Goal: Information Seeking & Learning: Learn about a topic

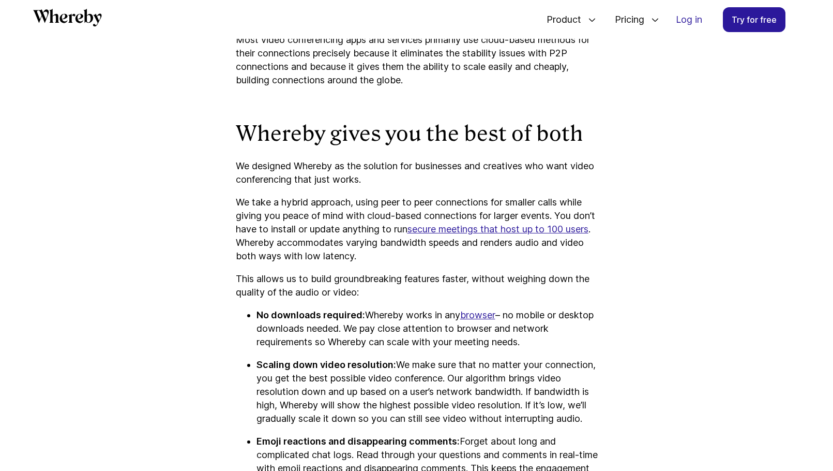
scroll to position [1510, 0]
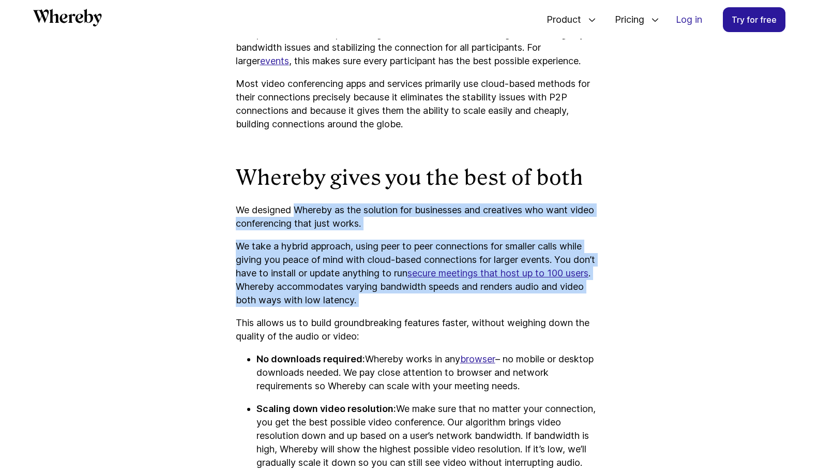
drag, startPoint x: 298, startPoint y: 205, endPoint x: 342, endPoint y: 317, distance: 120.5
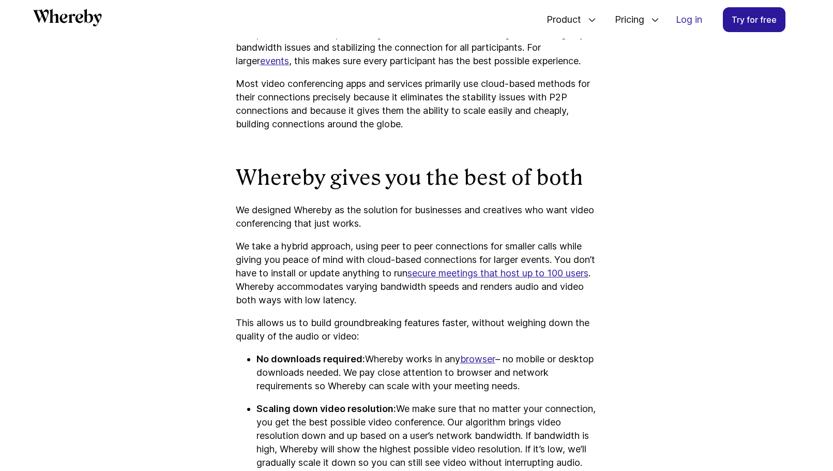
click at [342, 317] on p "This allows us to build groundbreaking features faster, without weighing down t…" at bounding box center [417, 329] width 362 height 27
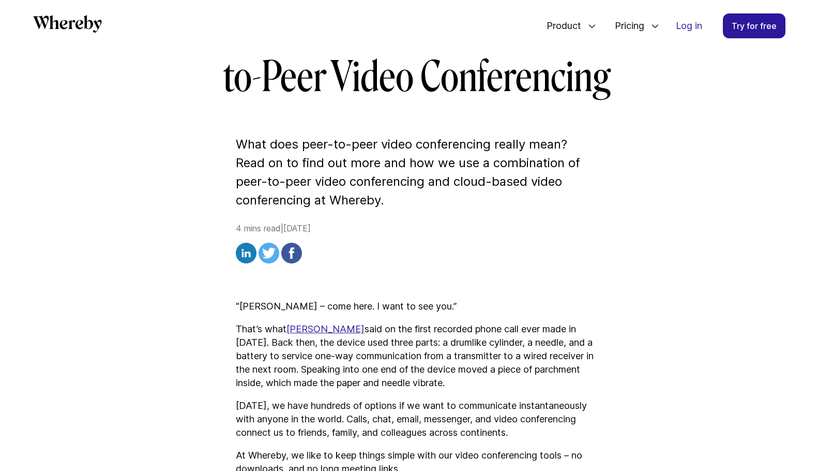
scroll to position [0, 0]
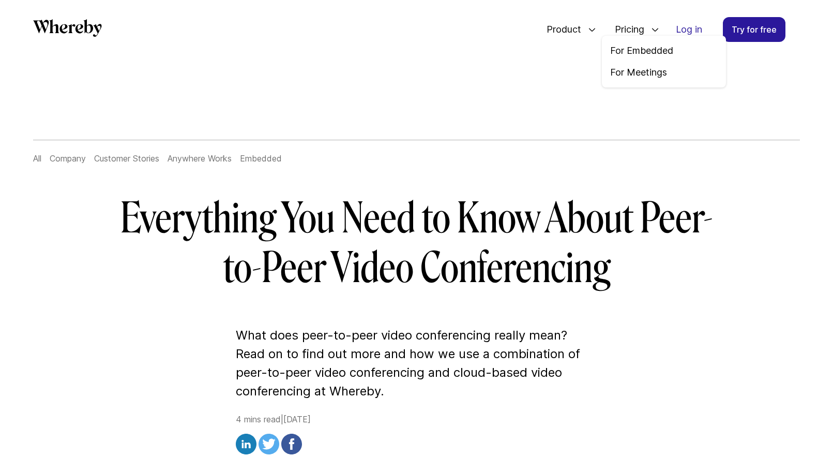
click at [637, 33] on span "Pricing" at bounding box center [626, 29] width 42 height 34
click at [637, 47] on link "For Embedded" at bounding box center [664, 50] width 108 height 13
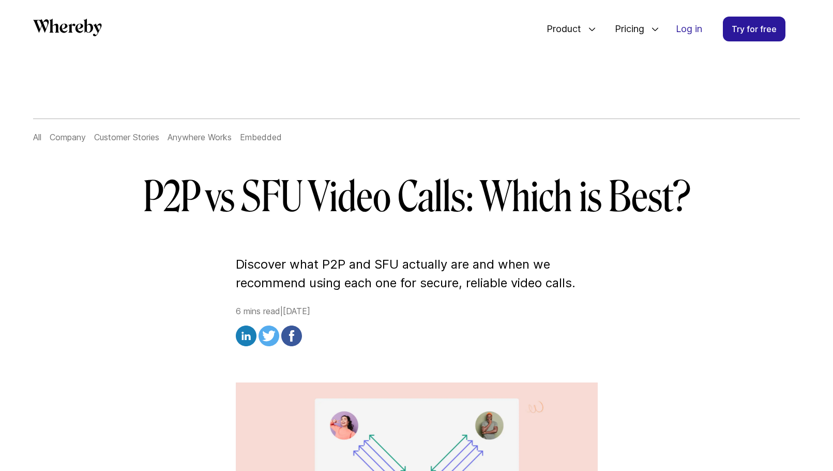
scroll to position [22, 0]
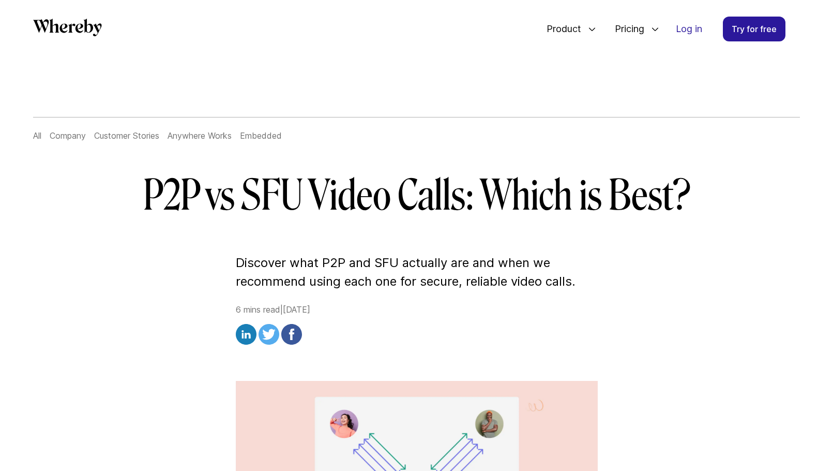
click at [291, 261] on p "Discover what P2P and SFU actually are and when we recommend using each one for…" at bounding box center [417, 271] width 362 height 37
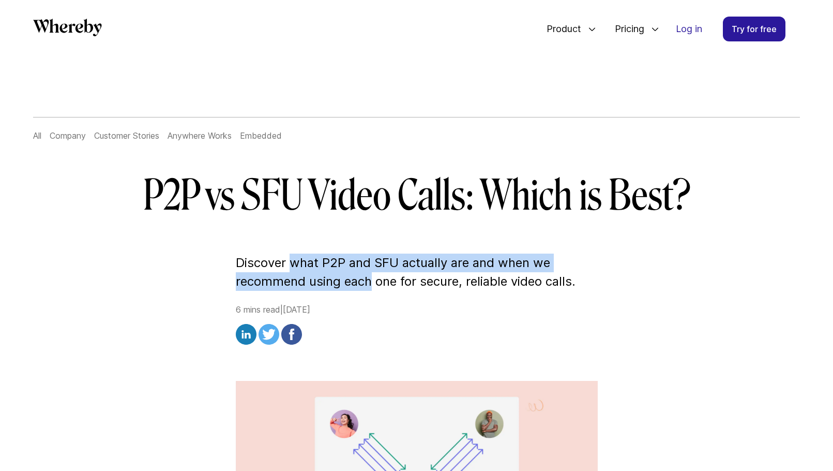
drag, startPoint x: 291, startPoint y: 261, endPoint x: 362, endPoint y: 274, distance: 72.0
click at [362, 274] on p "Discover what P2P and SFU actually are and when we recommend using each one for…" at bounding box center [417, 271] width 362 height 37
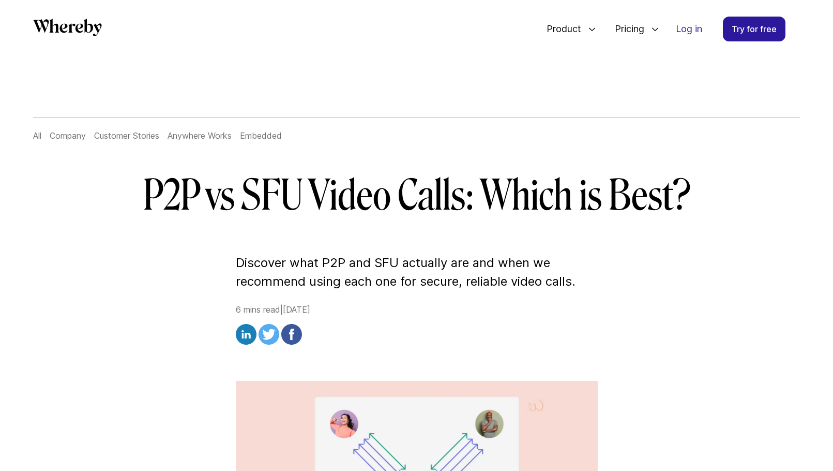
click at [394, 280] on p "Discover what P2P and SFU actually are and when we recommend using each one for…" at bounding box center [417, 271] width 362 height 37
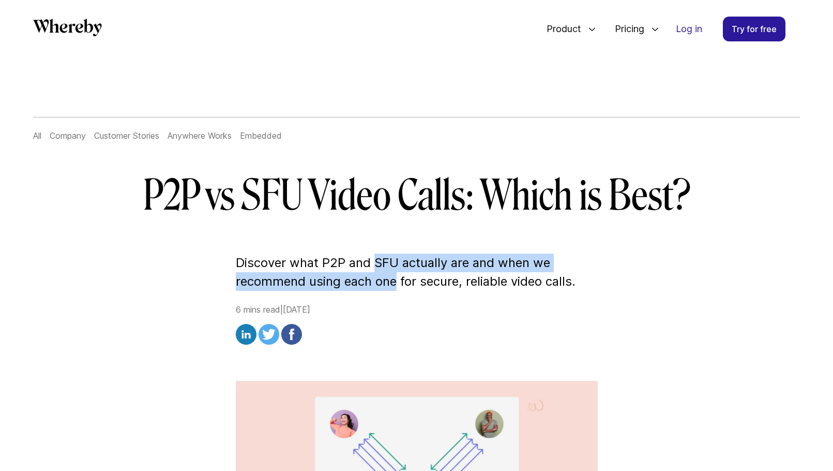
drag, startPoint x: 394, startPoint y: 280, endPoint x: 376, endPoint y: 263, distance: 24.9
click at [376, 263] on p "Discover what P2P and SFU actually are and when we recommend using each one for…" at bounding box center [417, 271] width 362 height 37
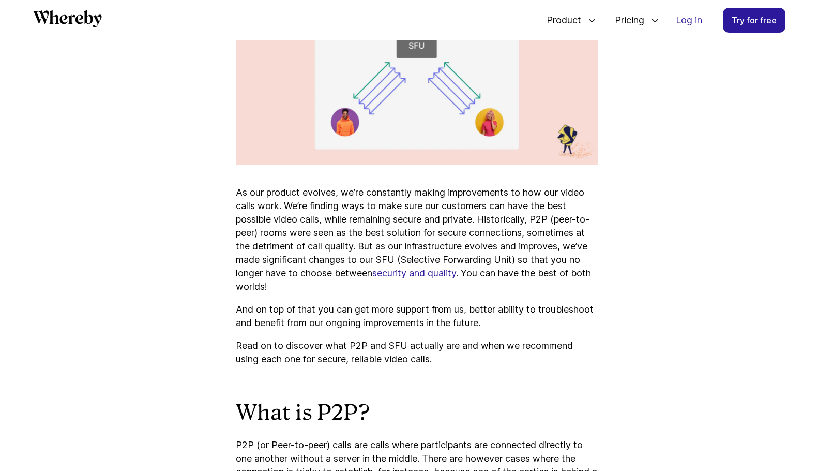
scroll to position [464, 0]
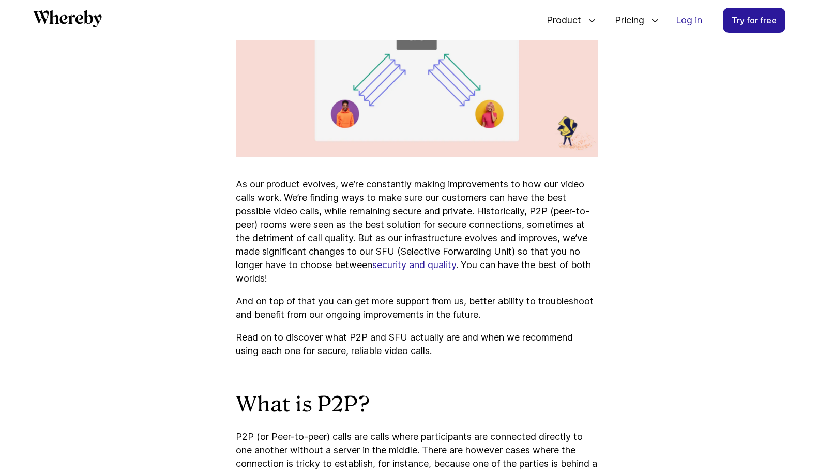
click at [342, 186] on p "As our product evolves, we’re constantly making improvements to how our video c…" at bounding box center [417, 231] width 362 height 108
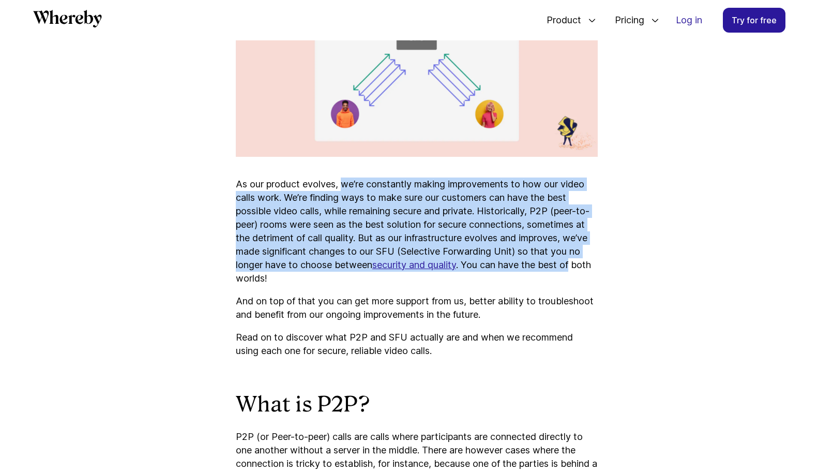
drag, startPoint x: 342, startPoint y: 186, endPoint x: 237, endPoint y: 282, distance: 142.0
click at [237, 282] on p "As our product evolves, we’re constantly making improvements to how our video c…" at bounding box center [417, 231] width 362 height 108
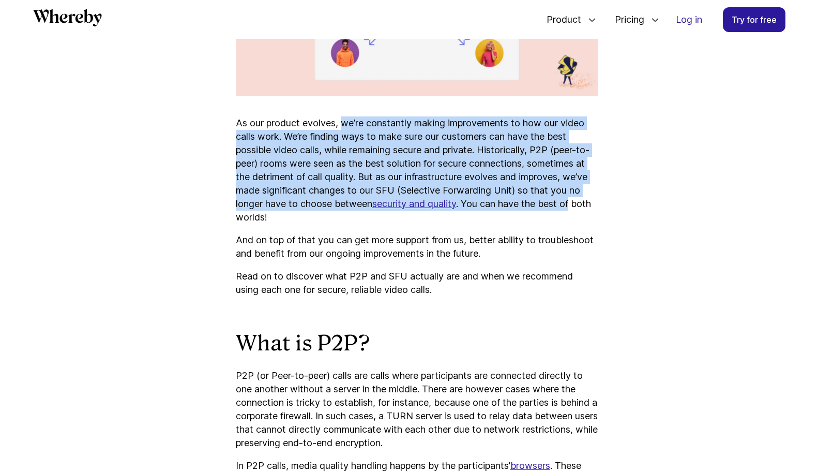
scroll to position [524, 0]
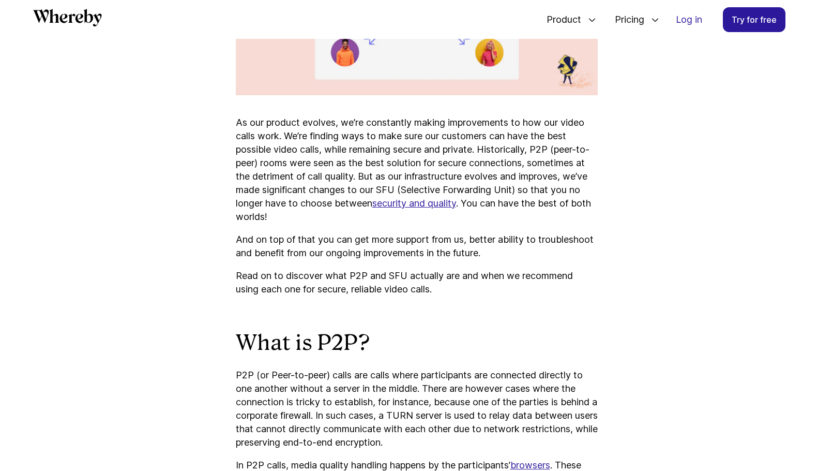
click at [287, 252] on p "And on top of that you can get more support from us, better ability to troubles…" at bounding box center [417, 246] width 362 height 27
drag, startPoint x: 287, startPoint y: 252, endPoint x: 369, endPoint y: 249, distance: 81.8
click at [367, 249] on p "And on top of that you can get more support from us, better ability to troubles…" at bounding box center [417, 246] width 362 height 27
click at [369, 249] on p "And on top of that you can get more support from us, better ability to troubles…" at bounding box center [417, 246] width 362 height 27
click at [282, 280] on p "Read on to discover what P2P and SFU actually are and when we recommend using e…" at bounding box center [417, 282] width 362 height 27
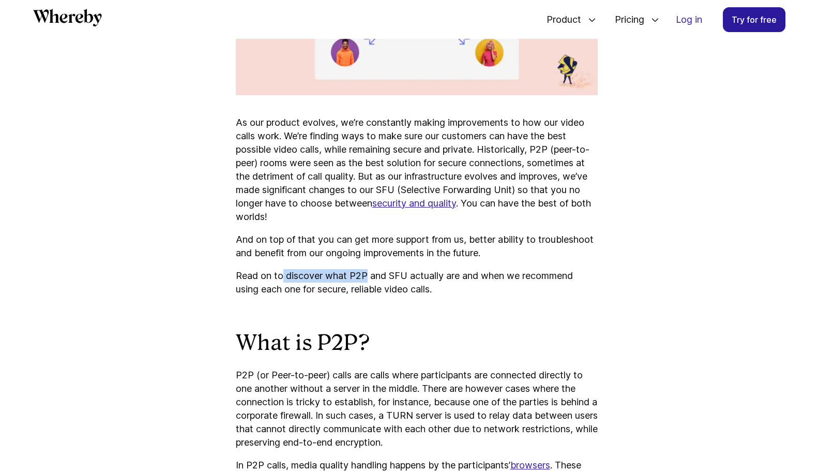
drag, startPoint x: 282, startPoint y: 280, endPoint x: 355, endPoint y: 280, distance: 72.9
click at [351, 280] on p "Read on to discover what P2P and SFU actually are and when we recommend using e…" at bounding box center [417, 282] width 362 height 27
click at [355, 280] on p "Read on to discover what P2P and SFU actually are and when we recommend using e…" at bounding box center [417, 282] width 362 height 27
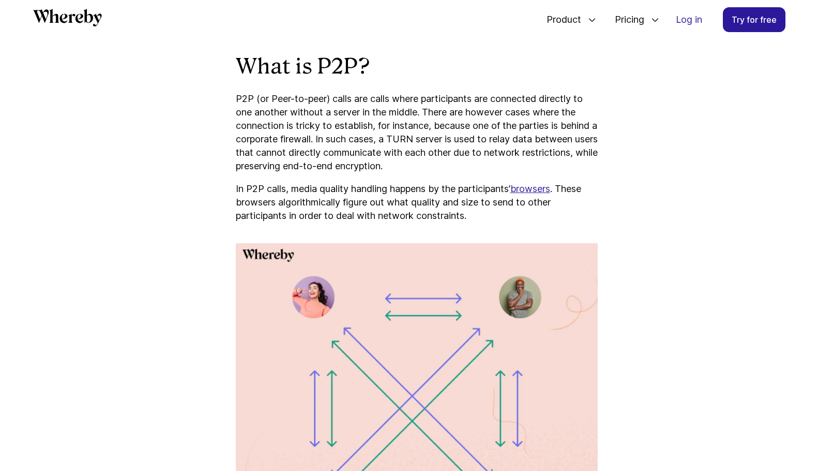
scroll to position [803, 0]
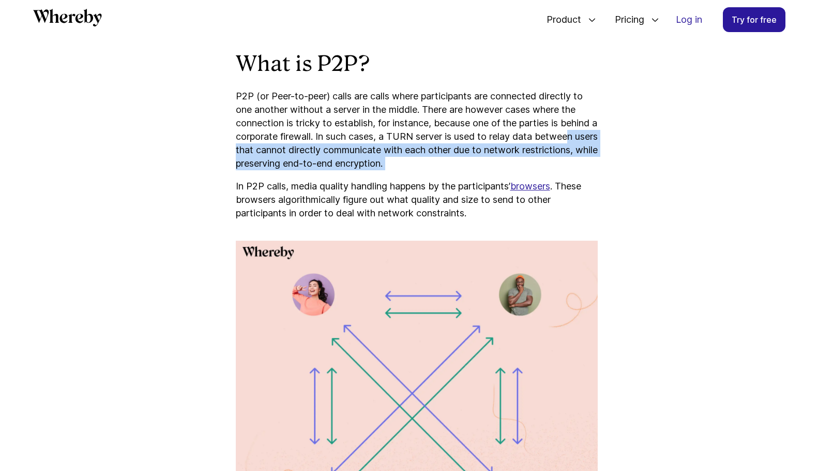
drag, startPoint x: 271, startPoint y: 153, endPoint x: 332, endPoint y: 175, distance: 64.8
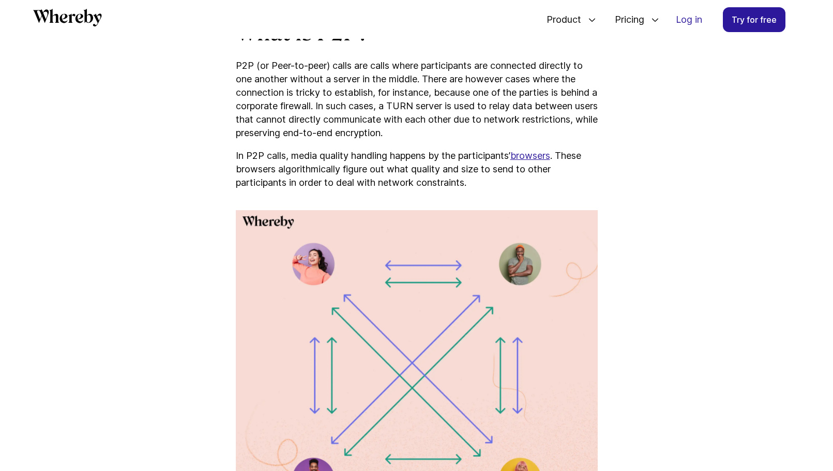
scroll to position [837, 0]
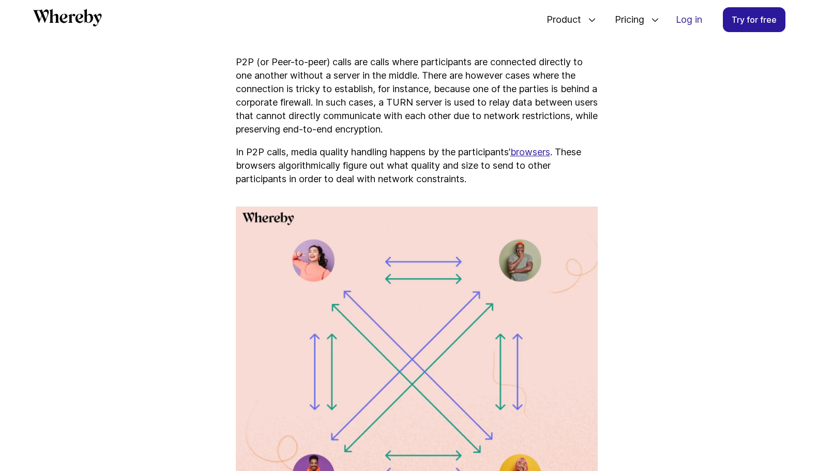
click at [295, 153] on p "In P2P calls, media quality handling happens by the participants’ browsers . Th…" at bounding box center [417, 165] width 362 height 40
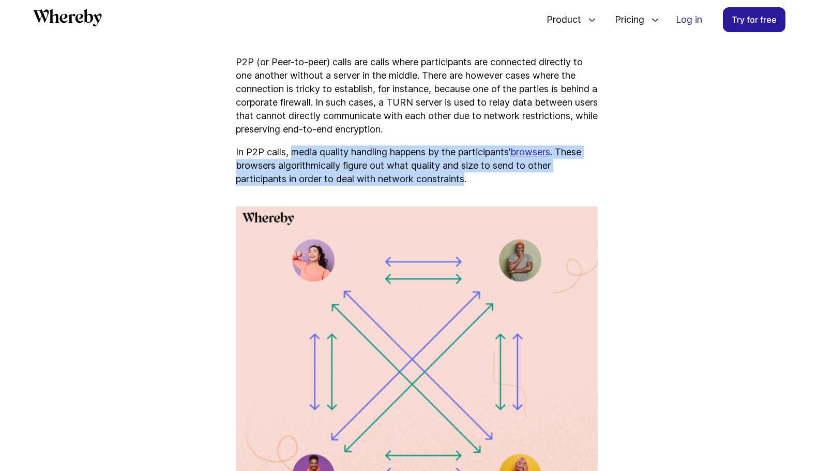
drag, startPoint x: 296, startPoint y: 153, endPoint x: 421, endPoint y: 176, distance: 127.3
click at [421, 176] on p "In P2P calls, media quality handling happens by the participants’ browsers . Th…" at bounding box center [417, 165] width 362 height 40
click at [422, 176] on p "In P2P calls, media quality handling happens by the participants’ browsers . Th…" at bounding box center [417, 165] width 362 height 40
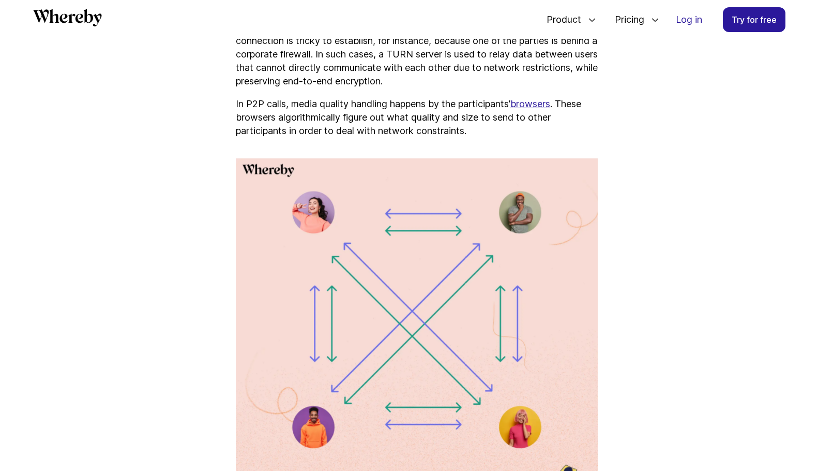
scroll to position [891, 0]
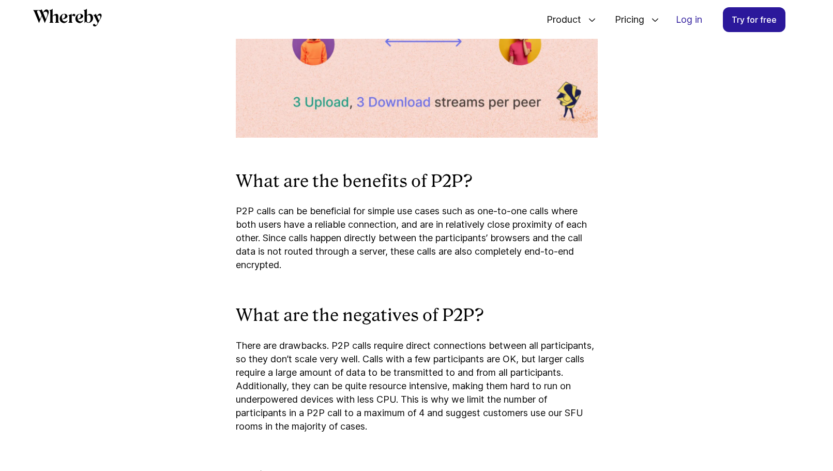
scroll to position [1276, 0]
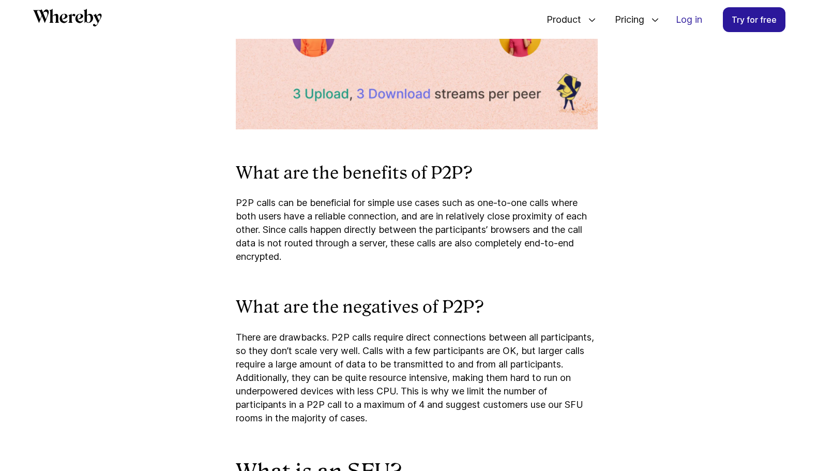
click at [323, 208] on p "P2P calls can be beneficial for simple use cases such as one-to-one calls where…" at bounding box center [417, 229] width 362 height 67
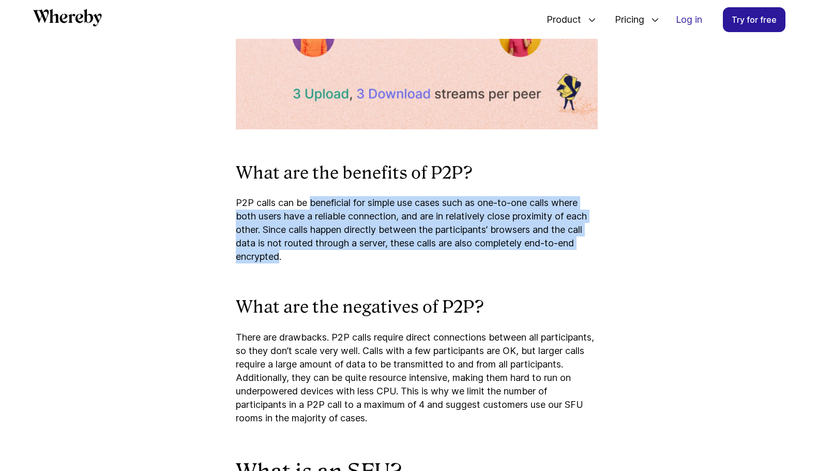
drag, startPoint x: 323, startPoint y: 208, endPoint x: 252, endPoint y: 259, distance: 87.5
click at [252, 259] on p "P2P calls can be beneficial for simple use cases such as one-to-one calls where…" at bounding box center [417, 229] width 362 height 67
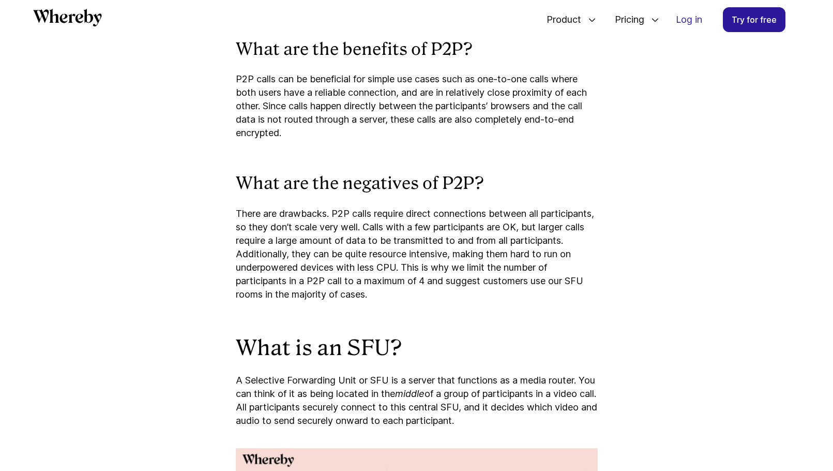
scroll to position [1403, 0]
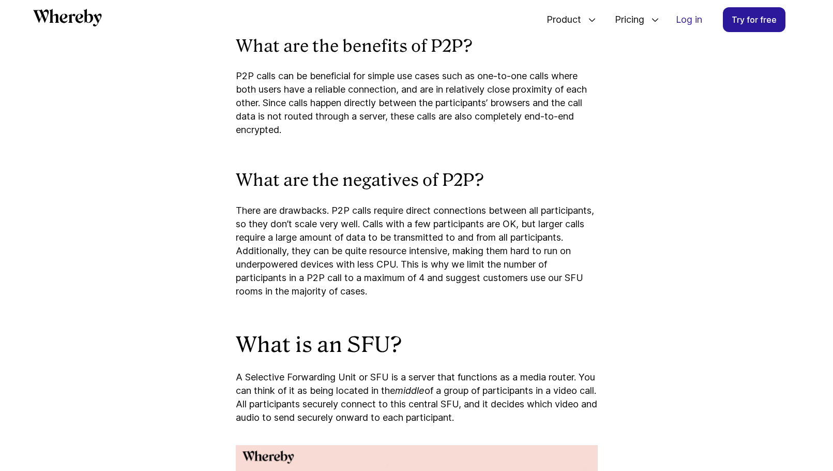
click at [294, 221] on p "There are drawbacks. P2P calls require direct connections between all participa…" at bounding box center [417, 251] width 362 height 94
click at [303, 215] on p "There are drawbacks. P2P calls require direct connections between all participa…" at bounding box center [417, 251] width 362 height 94
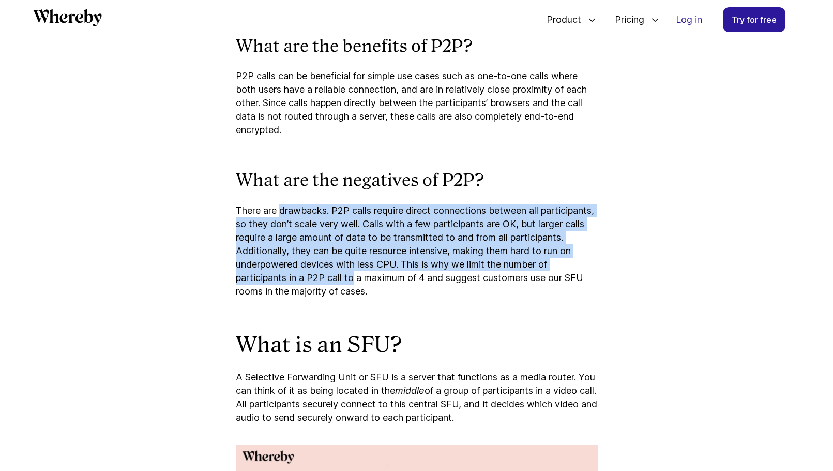
drag, startPoint x: 303, startPoint y: 215, endPoint x: 345, endPoint y: 278, distance: 75.7
click at [345, 278] on p "There are drawbacks. P2P calls require direct connections between all participa…" at bounding box center [417, 251] width 362 height 94
click at [346, 278] on p "There are drawbacks. P2P calls require direct connections between all participa…" at bounding box center [417, 251] width 362 height 94
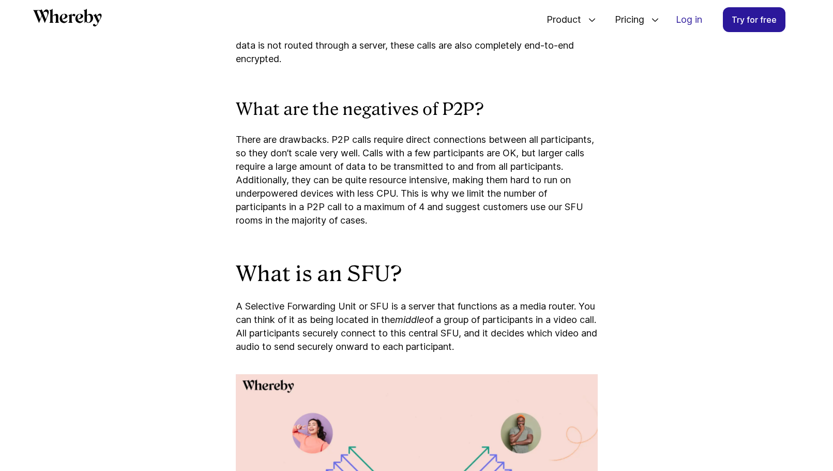
scroll to position [1543, 0]
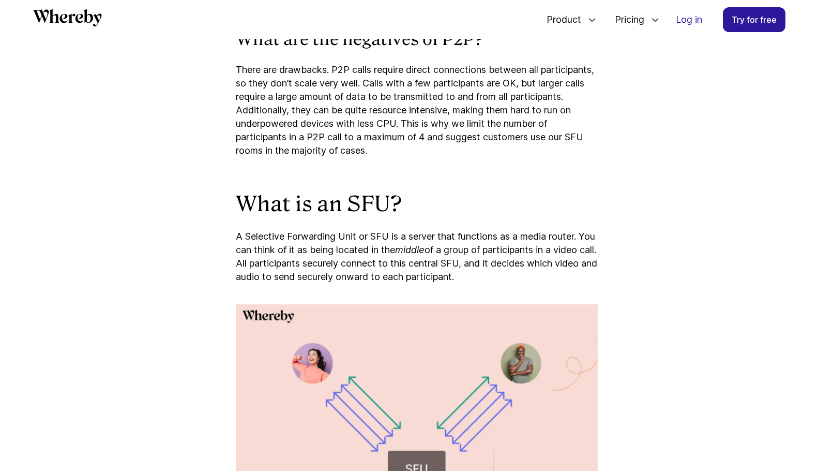
click at [320, 247] on p "A Selective Forwarding Unit or SFU is a server that functions as a media router…" at bounding box center [417, 257] width 362 height 54
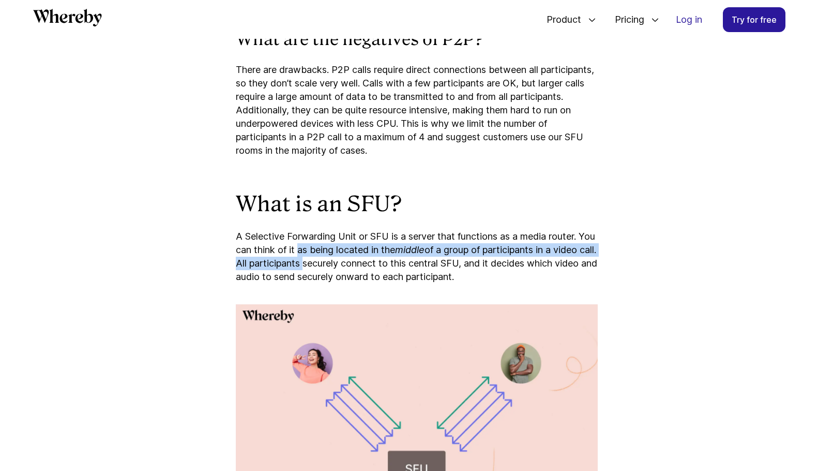
drag, startPoint x: 320, startPoint y: 247, endPoint x: 356, endPoint y: 277, distance: 47.0
click at [344, 269] on p "A Selective Forwarding Unit or SFU is a server that functions as a media router…" at bounding box center [417, 257] width 362 height 54
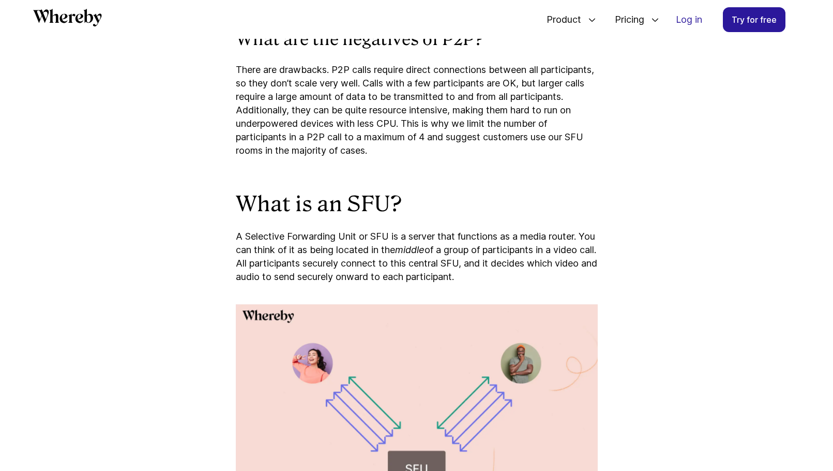
click at [356, 277] on p "A Selective Forwarding Unit or SFU is a server that functions as a media router…" at bounding box center [417, 257] width 362 height 54
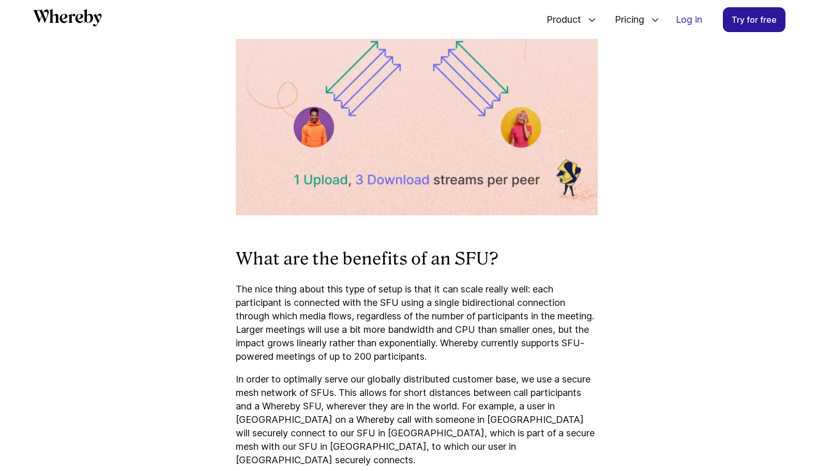
scroll to position [2046, 0]
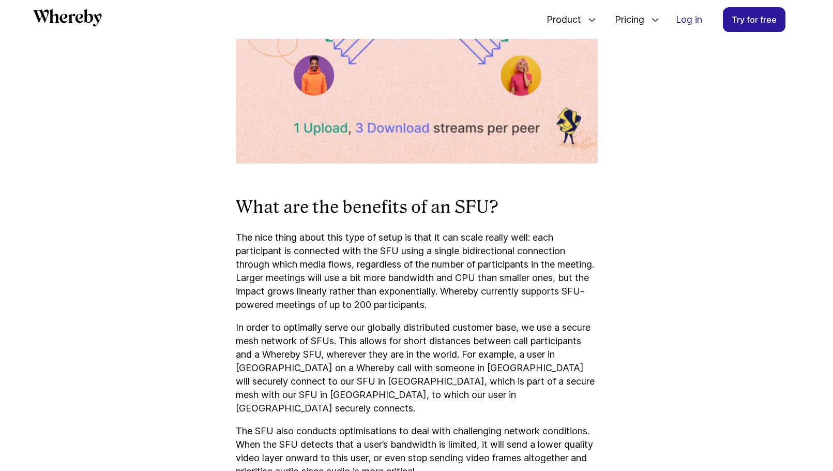
click at [332, 248] on p "The nice thing about this type of setup is that it can scale really well: each …" at bounding box center [417, 271] width 362 height 81
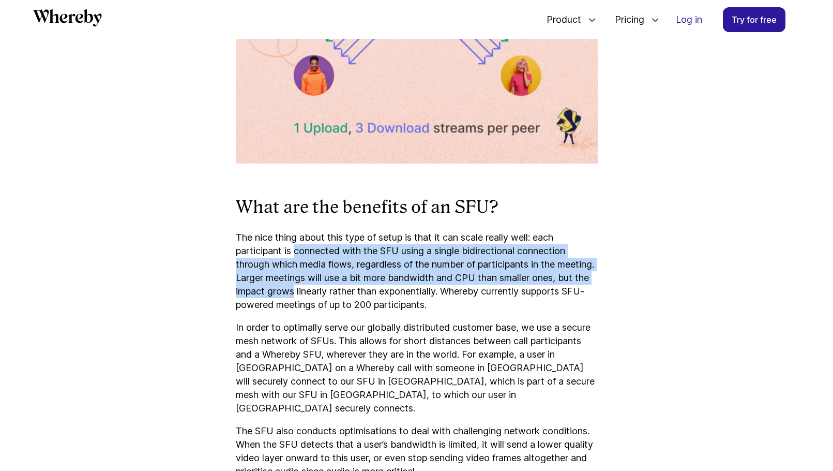
drag, startPoint x: 332, startPoint y: 248, endPoint x: 350, endPoint y: 289, distance: 44.5
click at [350, 289] on p "The nice thing about this type of setup is that it can scale really well: each …" at bounding box center [417, 271] width 362 height 81
click at [350, 290] on p "The nice thing about this type of setup is that it can scale really well: each …" at bounding box center [417, 271] width 362 height 81
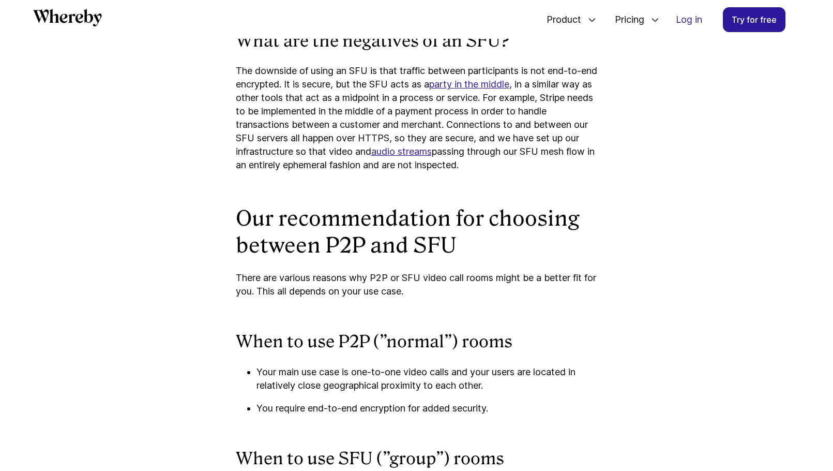
scroll to position [2582, 0]
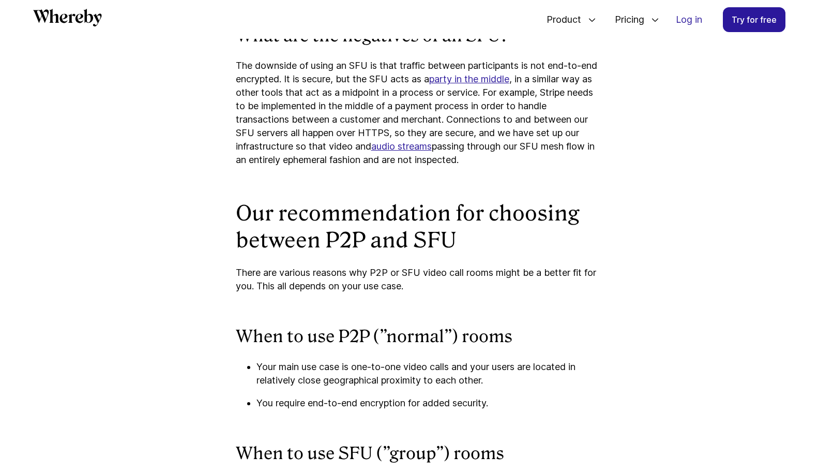
click at [320, 276] on p "There are various reasons why P2P or SFU video call rooms might be a better fit…" at bounding box center [417, 279] width 362 height 27
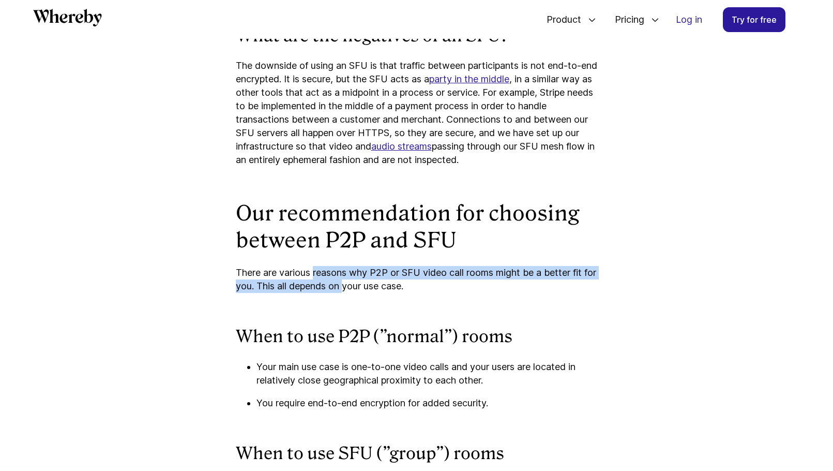
drag, startPoint x: 320, startPoint y: 276, endPoint x: 356, endPoint y: 290, distance: 38.8
click at [356, 290] on p "There are various reasons why P2P or SFU video call rooms might be a better fit…" at bounding box center [417, 279] width 362 height 27
click at [356, 289] on p "There are various reasons why P2P or SFU video call rooms might be a better fit…" at bounding box center [417, 279] width 362 height 27
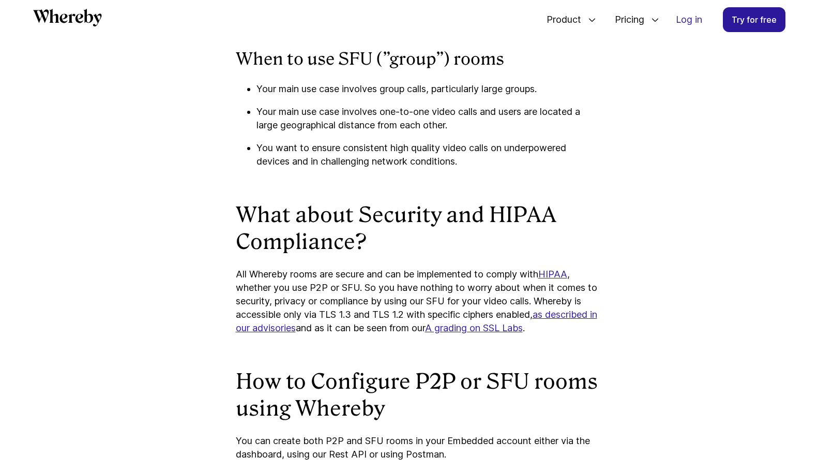
scroll to position [3050, 0]
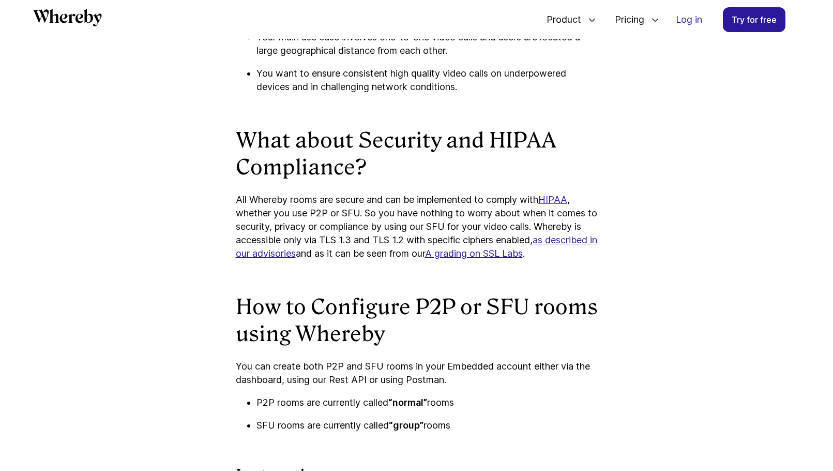
click at [325, 203] on p "All Whereby rooms are secure and can be implemented to comply with HIPAA , whet…" at bounding box center [417, 226] width 362 height 67
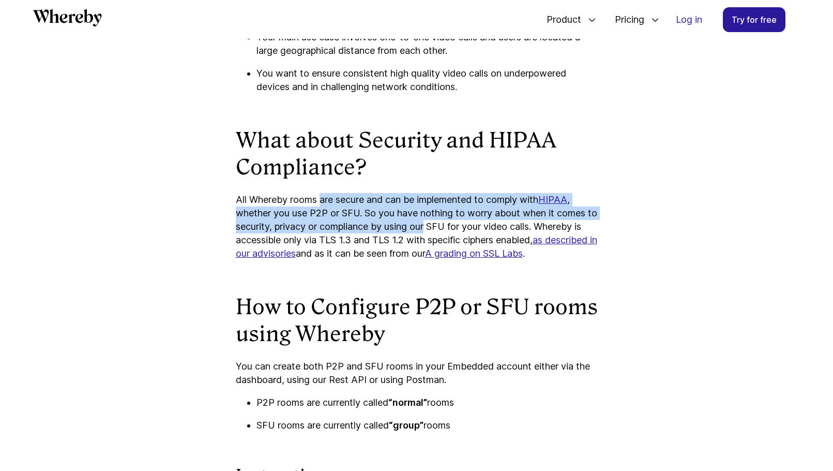
drag, startPoint x: 325, startPoint y: 203, endPoint x: 433, endPoint y: 233, distance: 111.7
click at [430, 232] on p "All Whereby rooms are secure and can be implemented to comply with HIPAA , whet…" at bounding box center [417, 226] width 362 height 67
click at [433, 233] on p "All Whereby rooms are secure and can be implemented to comply with HIPAA , whet…" at bounding box center [417, 226] width 362 height 67
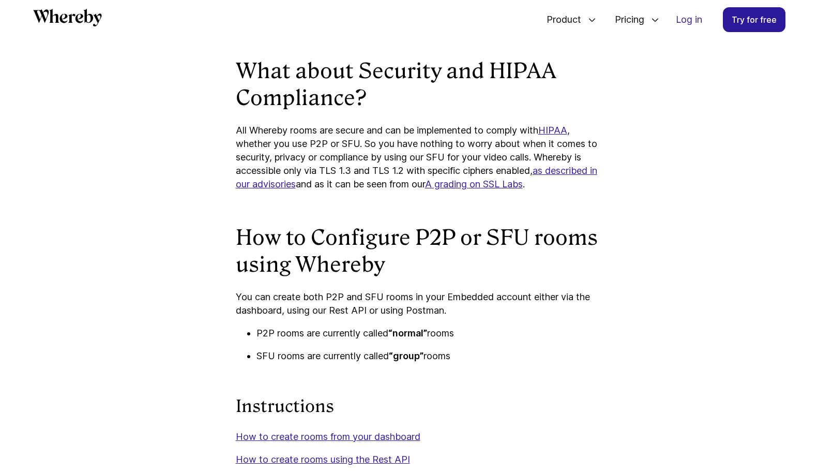
scroll to position [3181, 0]
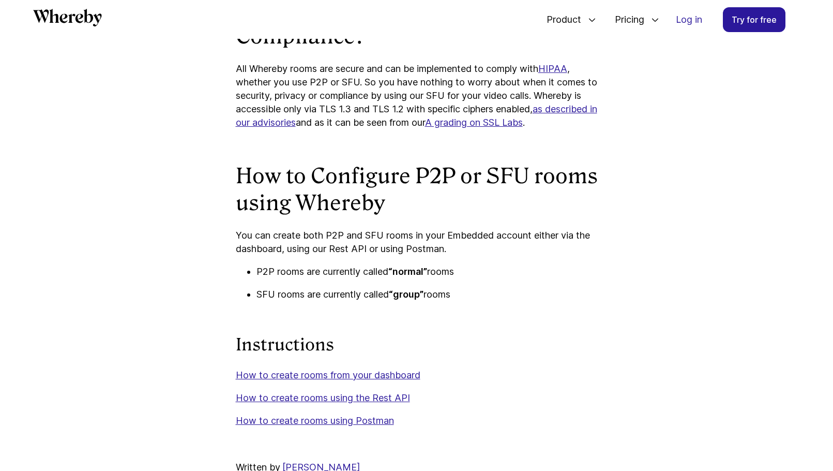
click at [298, 232] on p "You can create both P2P and SFU rooms in your Embedded account either via the d…" at bounding box center [417, 242] width 362 height 27
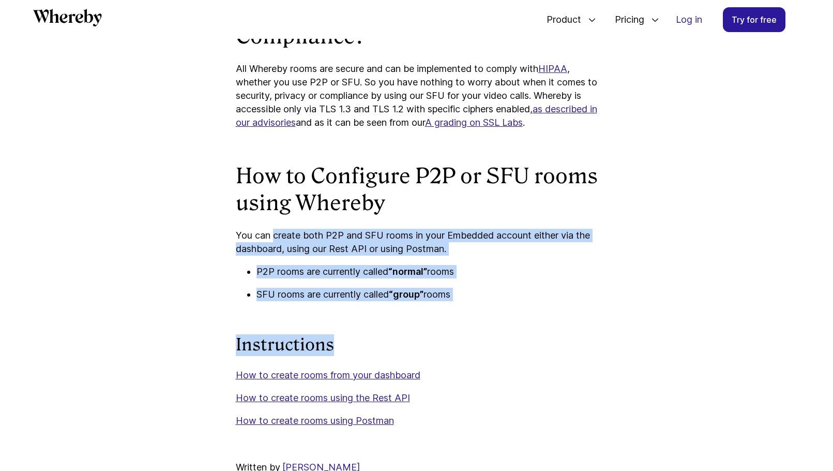
drag, startPoint x: 298, startPoint y: 232, endPoint x: 436, endPoint y: 303, distance: 155.5
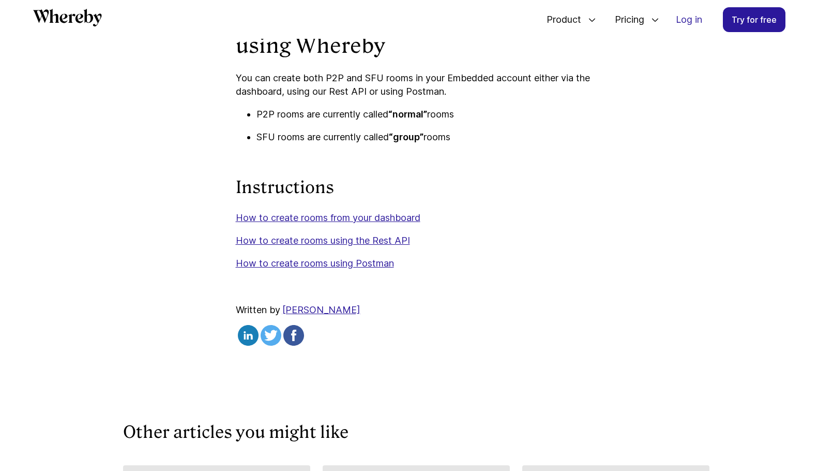
scroll to position [3309, 0]
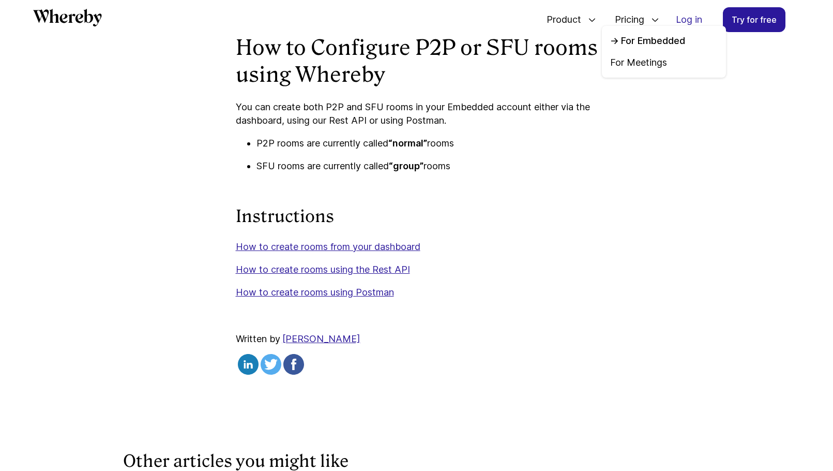
click at [637, 41] on link "For Embedded" at bounding box center [664, 40] width 108 height 13
